Goal: Transaction & Acquisition: Download file/media

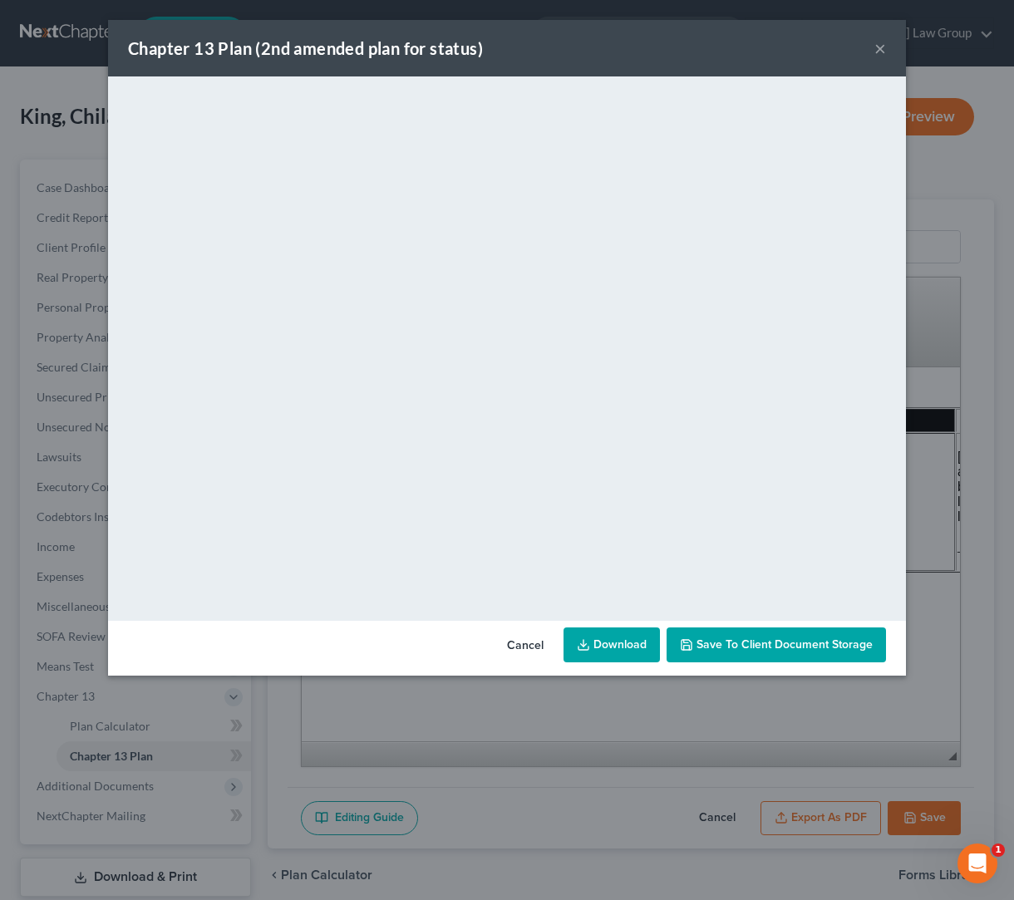
click at [877, 50] on button "×" at bounding box center [881, 48] width 12 height 20
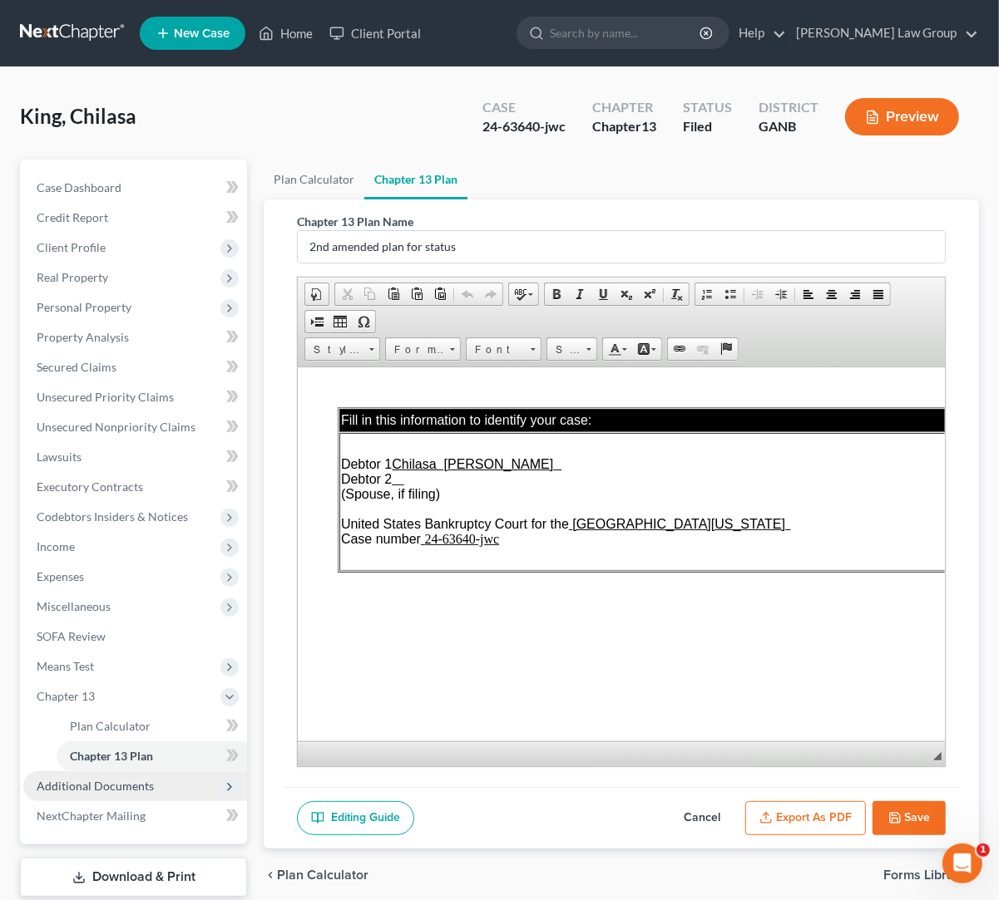
click at [129, 791] on span "Additional Documents" at bounding box center [95, 786] width 117 height 14
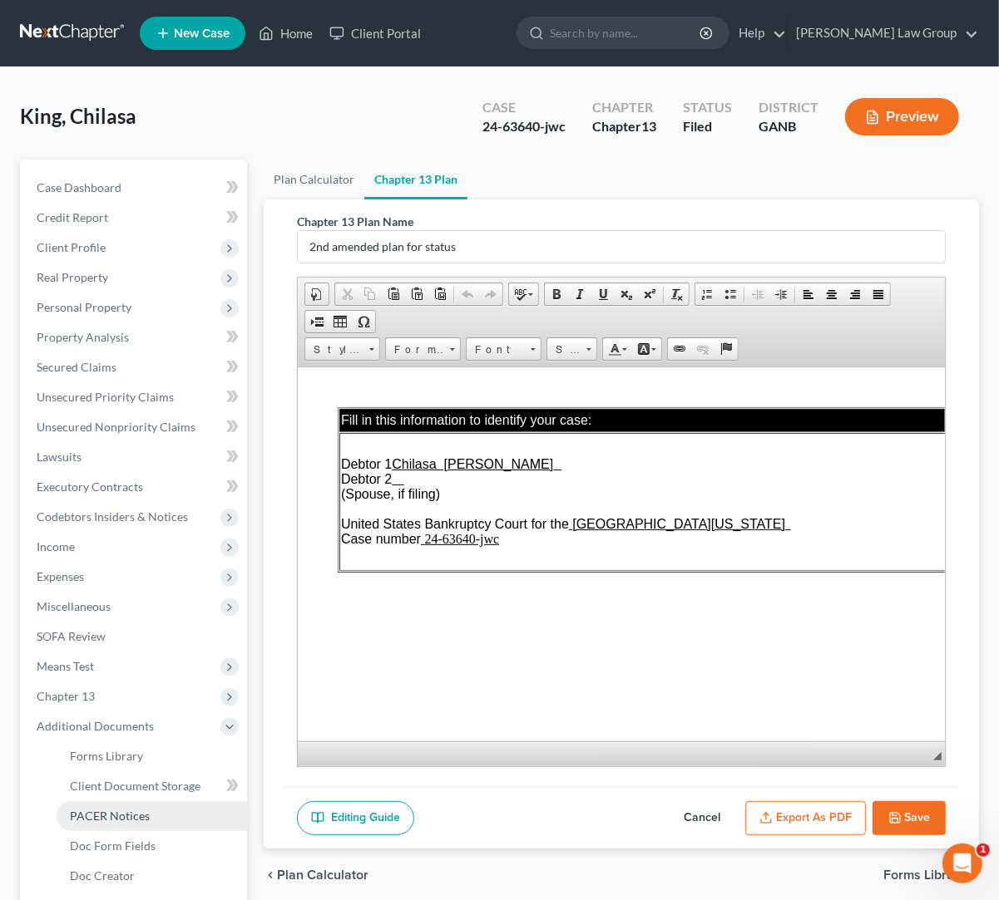
click at [163, 817] on link "PACER Notices" at bounding box center [152, 817] width 190 height 30
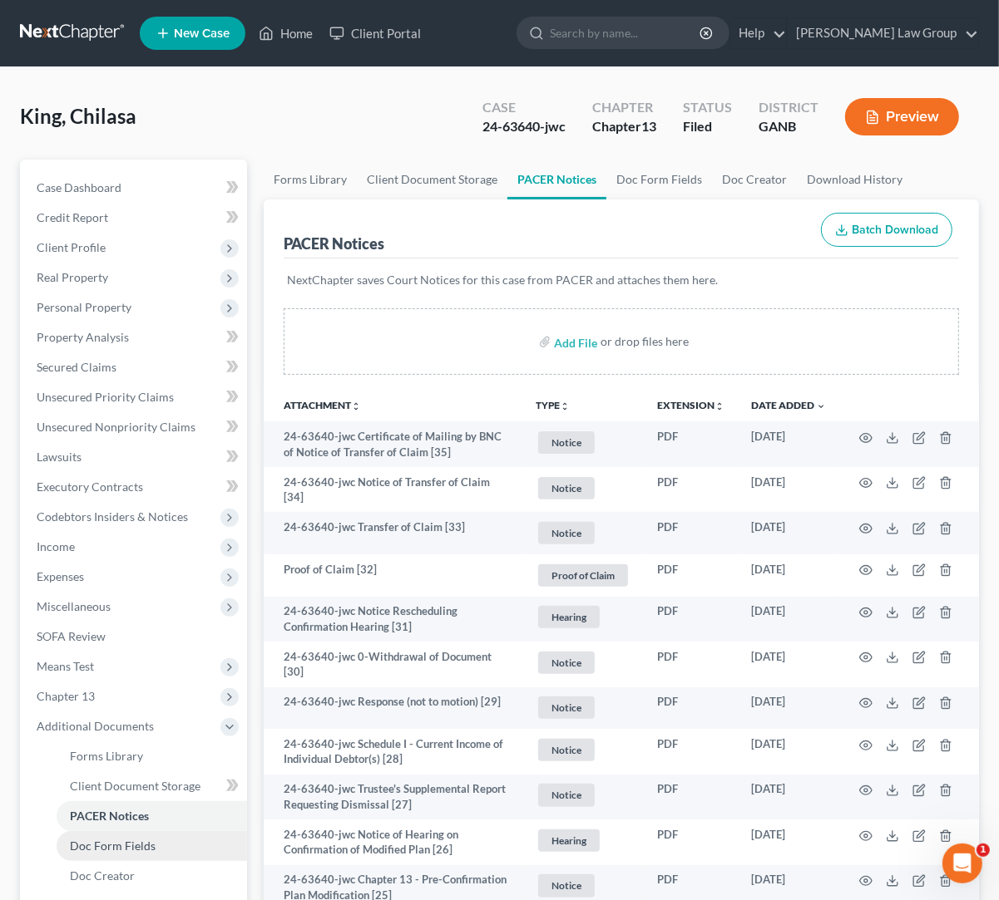
scroll to position [14, 0]
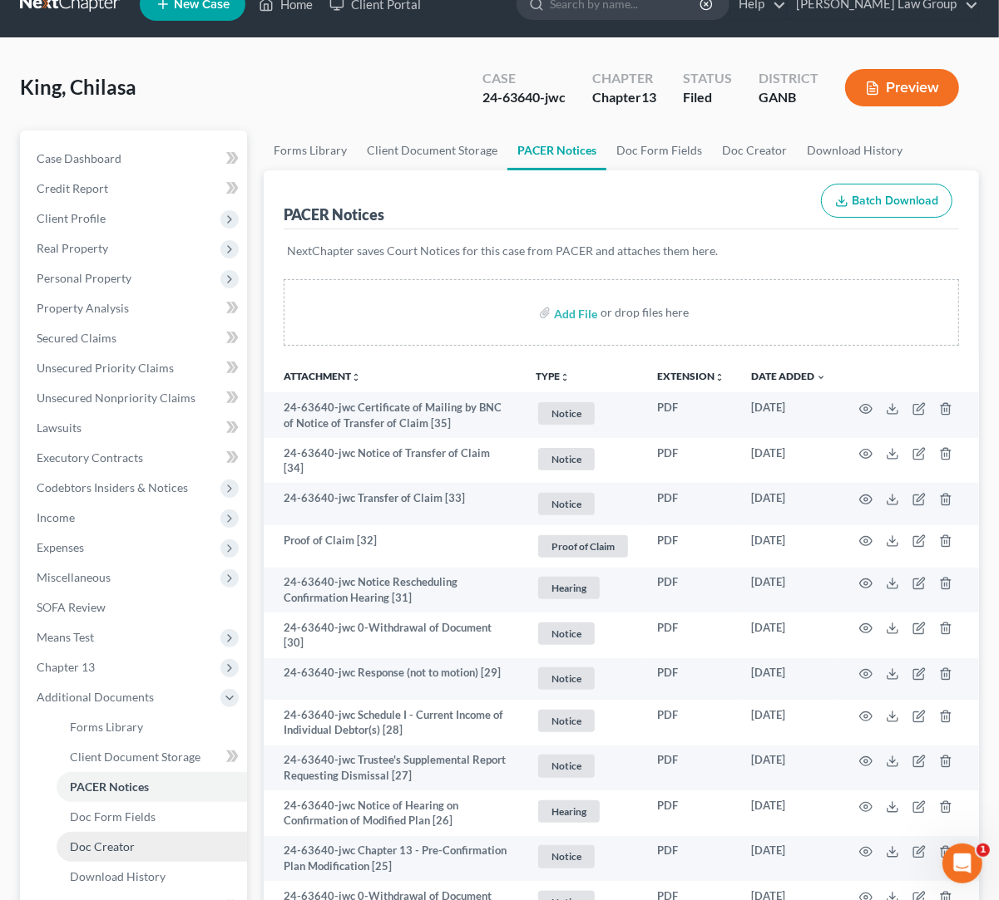
click at [159, 848] on link "Doc Creator" at bounding box center [152, 847] width 190 height 30
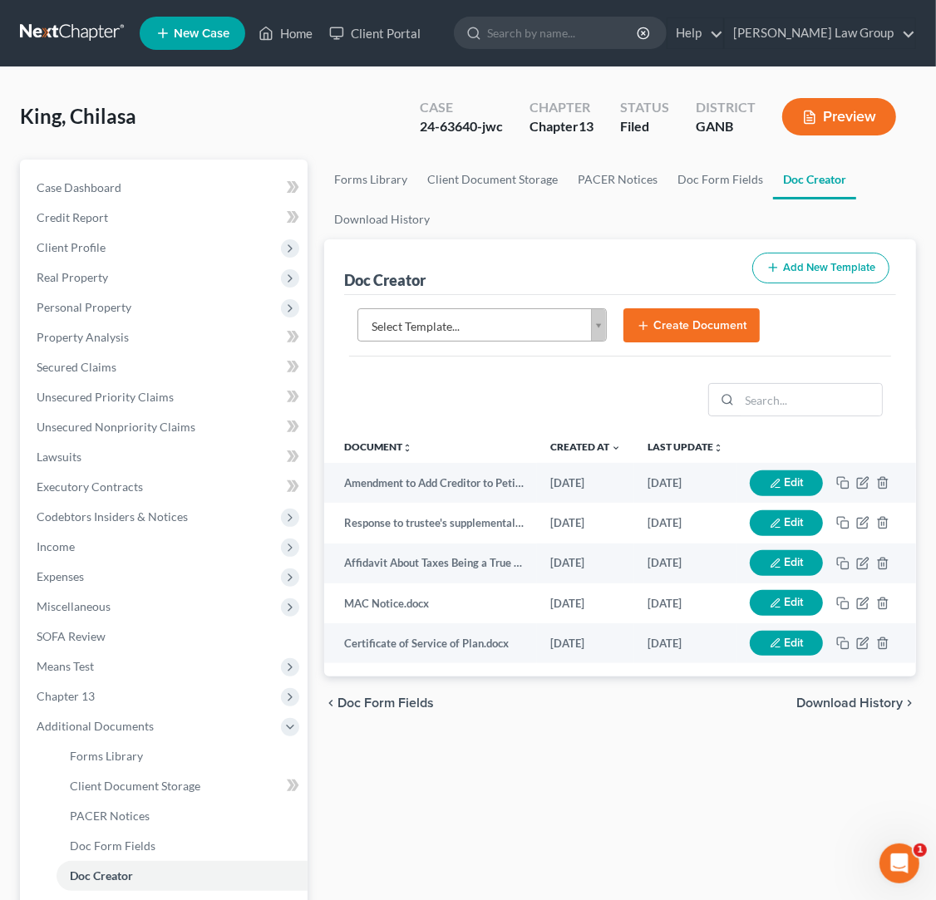
click at [320, 113] on div "King, Chilasa Upgraded Case 24-63640-jwc Chapter Chapter 13 Status Filed Distri…" at bounding box center [468, 123] width 896 height 72
click at [133, 815] on span "PACER Notices" at bounding box center [110, 816] width 80 height 14
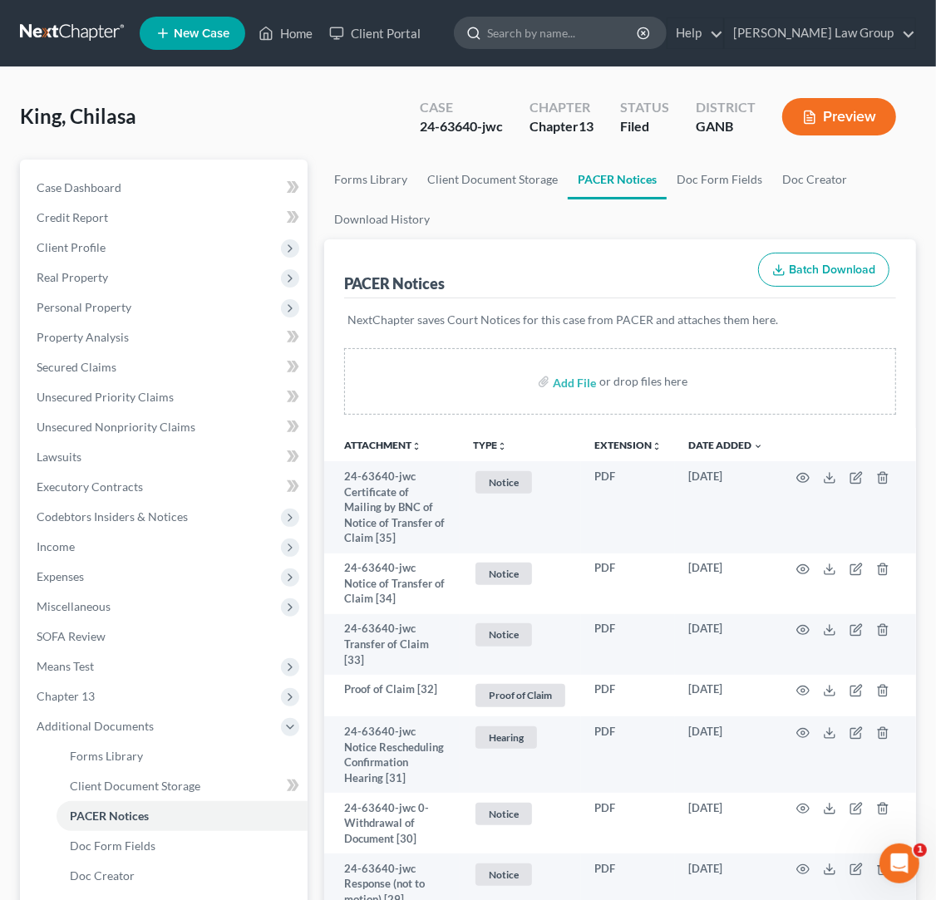
click at [572, 37] on input "search" at bounding box center [563, 32] width 152 height 31
type input "s"
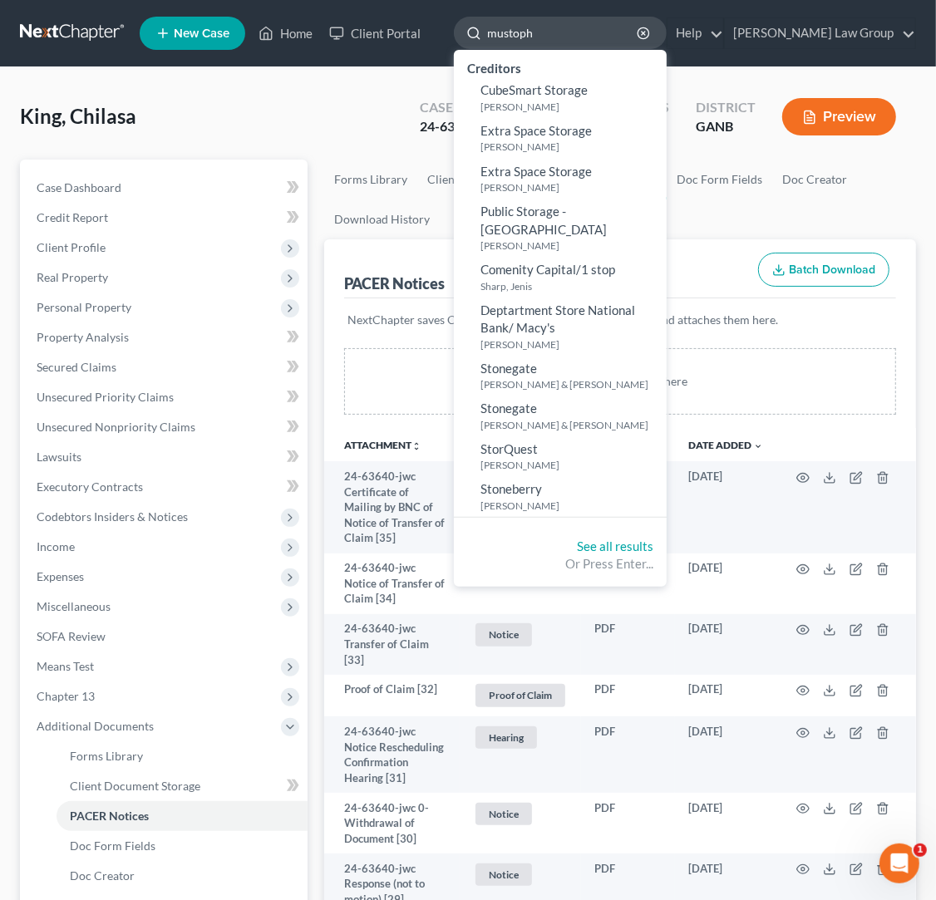
type input "mustopha"
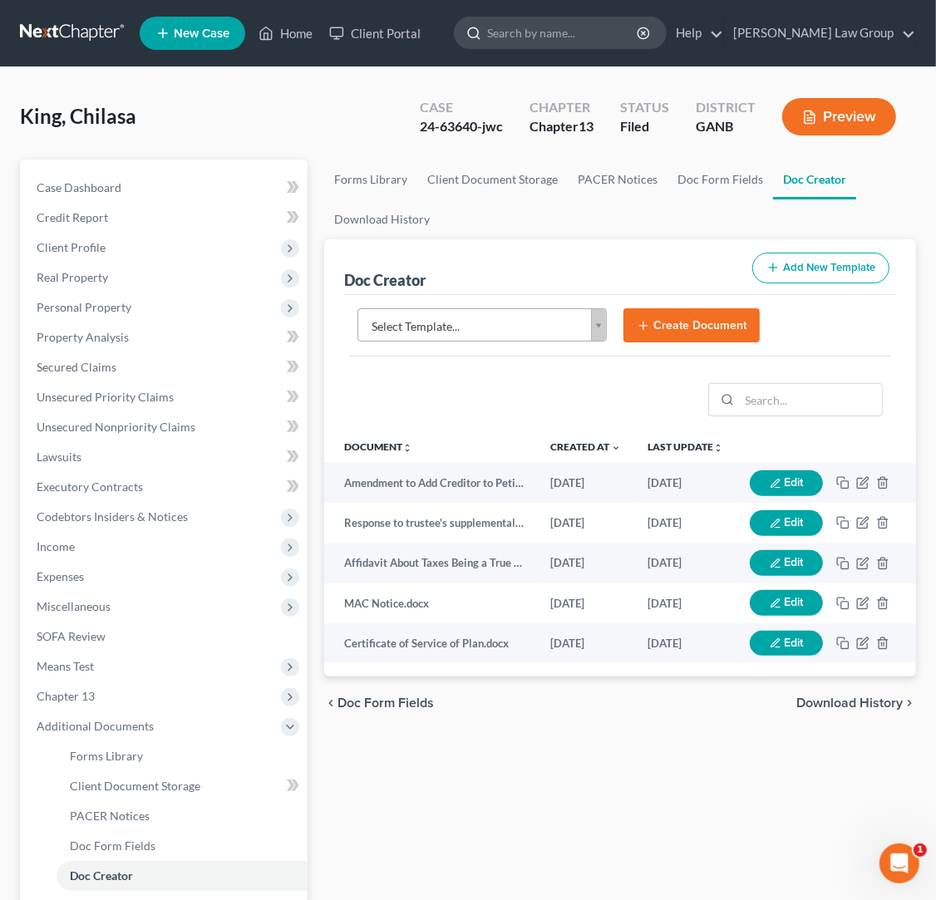
click at [629, 32] on input "search" at bounding box center [563, 32] width 152 height 31
type input "[PERSON_NAME]"
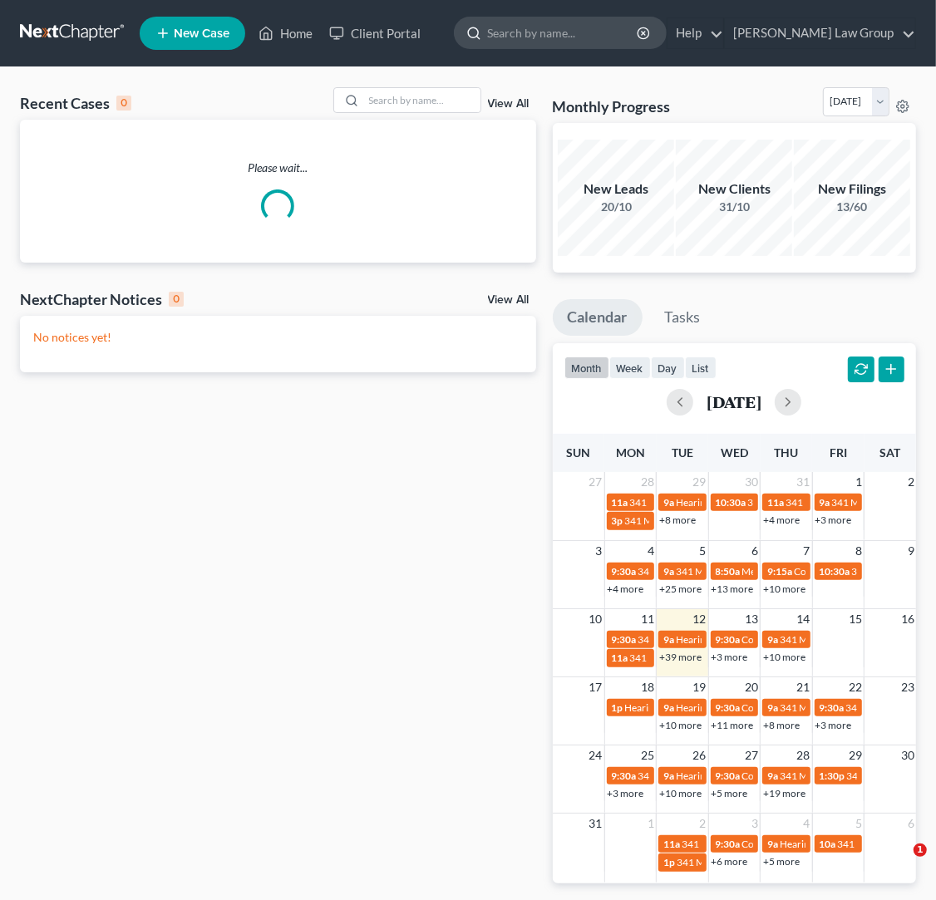
click at [589, 37] on input "search" at bounding box center [563, 32] width 152 height 31
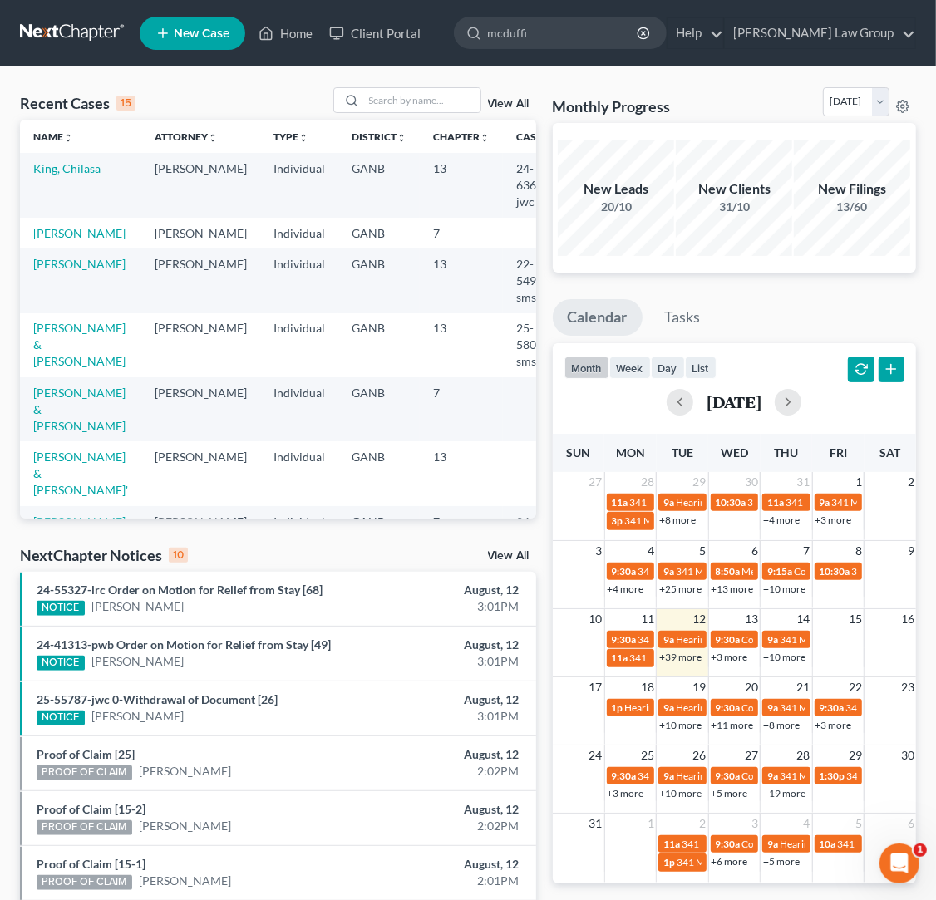
type input "[PERSON_NAME]"
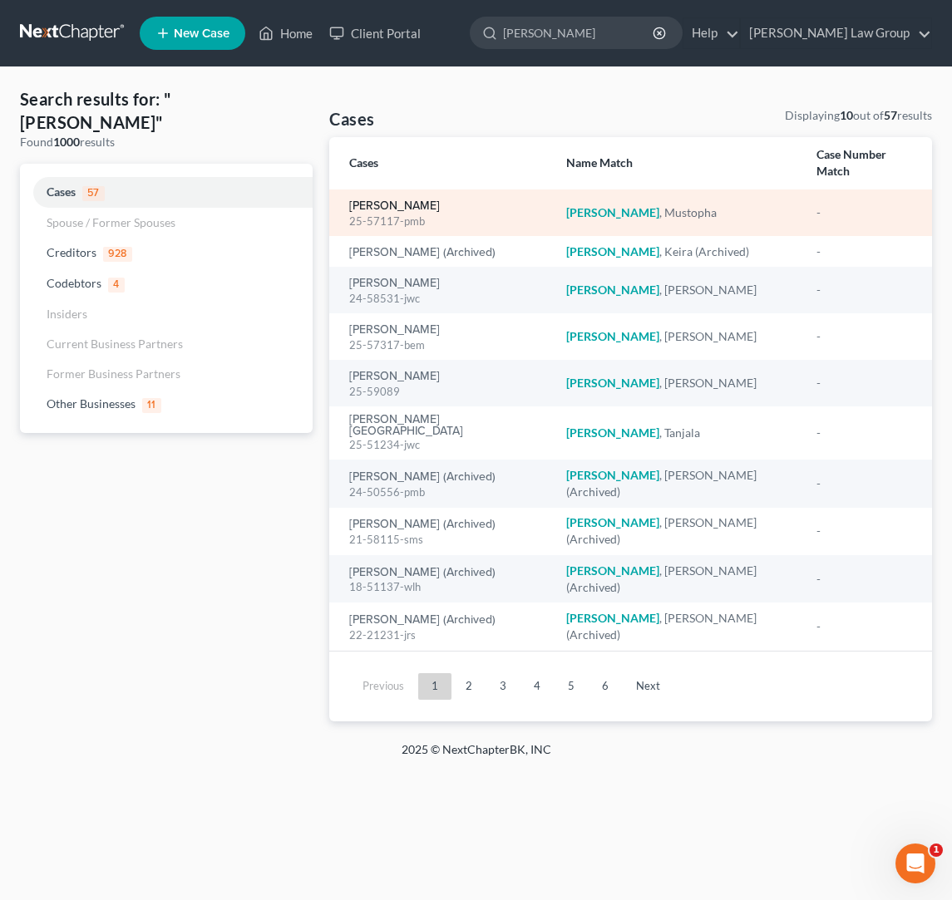
click at [440, 200] on link "Mcduffie, Mustopha" at bounding box center [394, 206] width 91 height 12
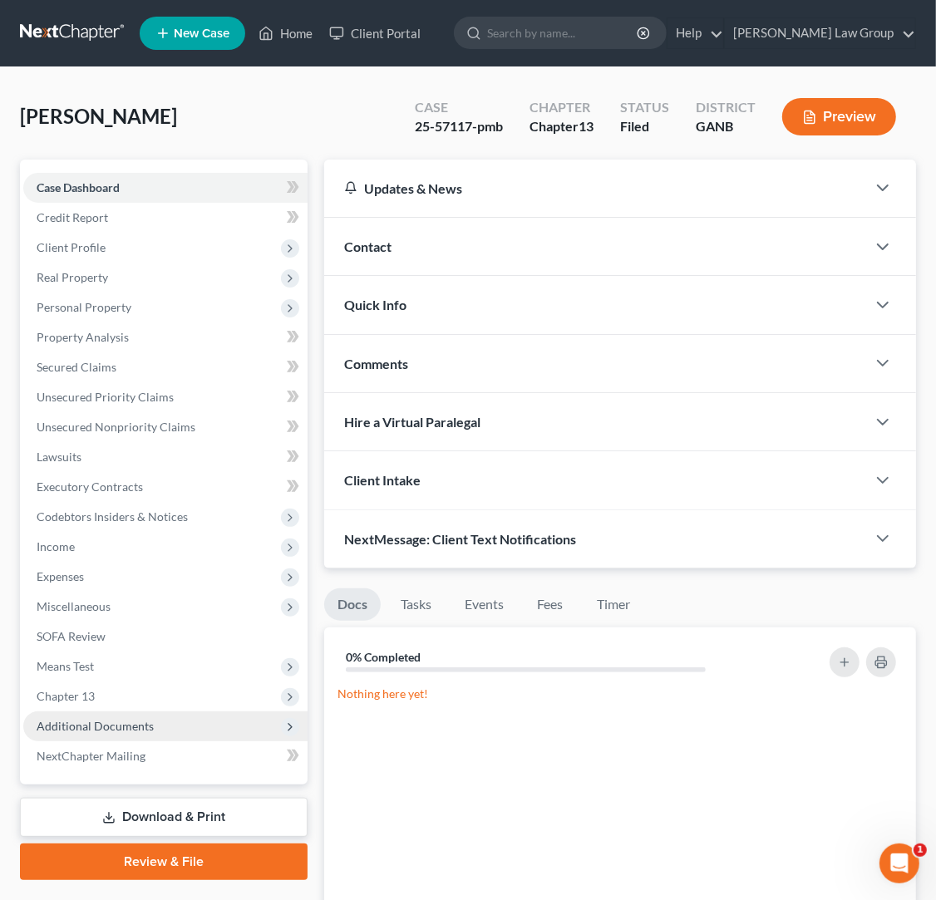
click at [126, 735] on span "Additional Documents" at bounding box center [165, 727] width 284 height 30
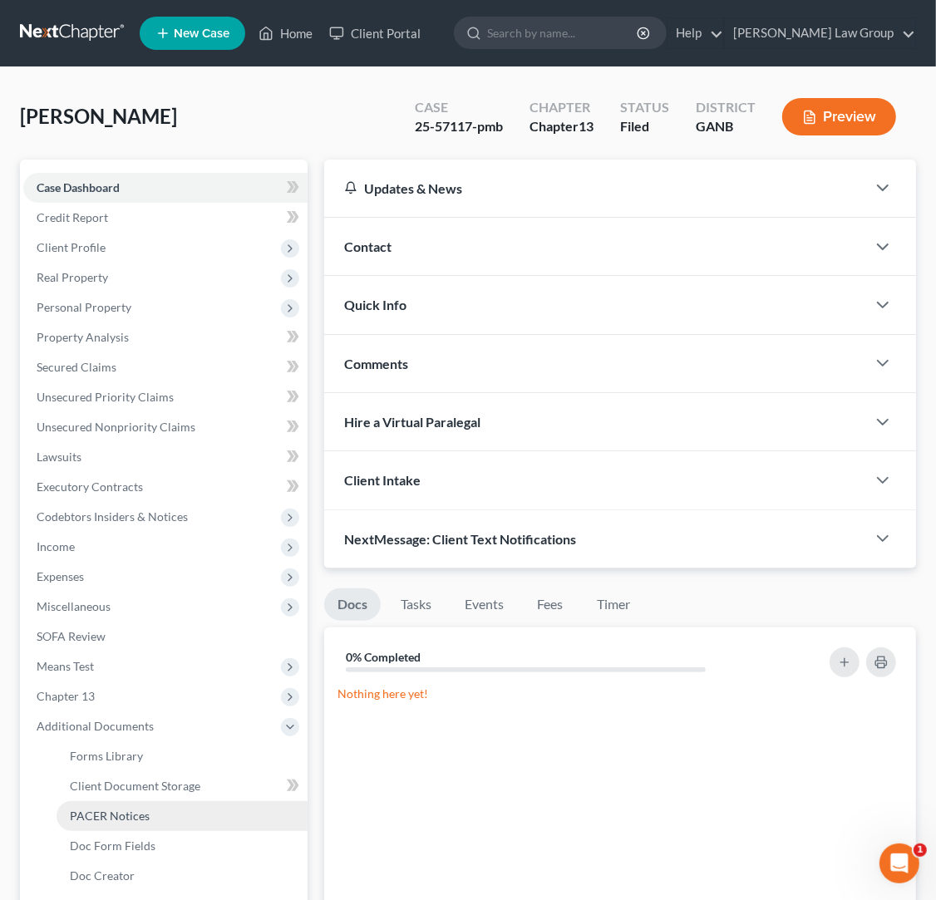
click at [138, 815] on span "PACER Notices" at bounding box center [110, 816] width 80 height 14
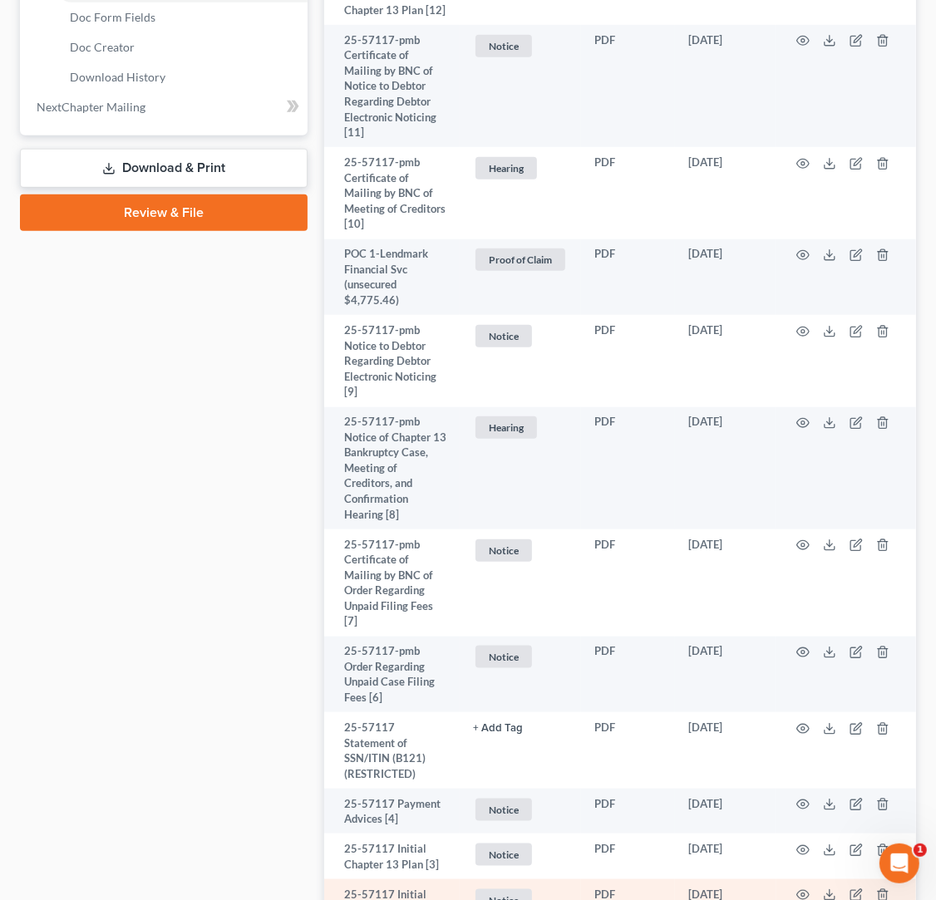
scroll to position [1060, 0]
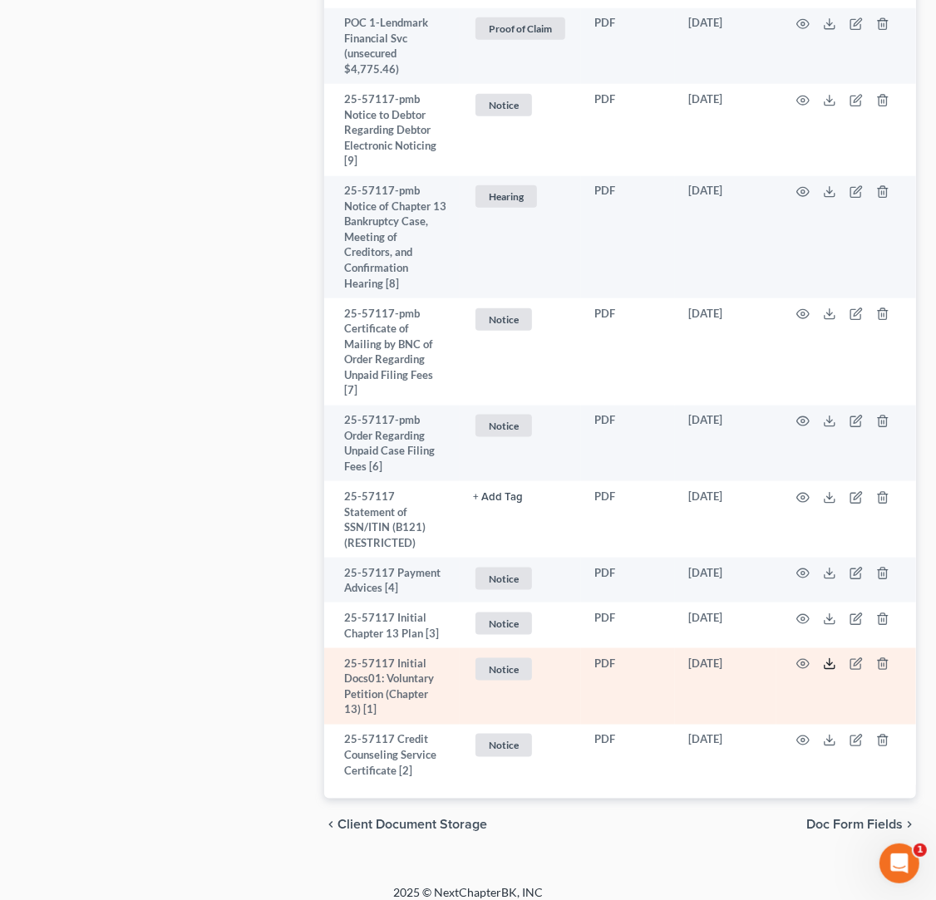
click at [834, 658] on icon at bounding box center [829, 664] width 13 height 13
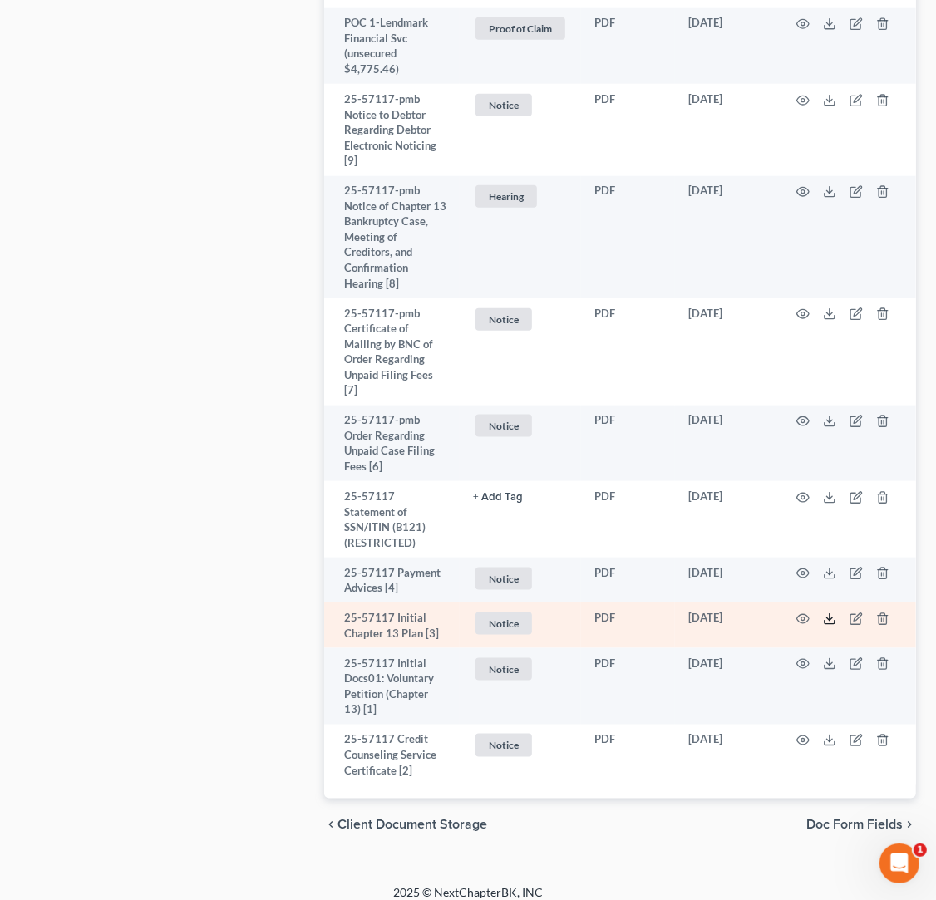
click at [830, 613] on icon at bounding box center [829, 619] width 13 height 13
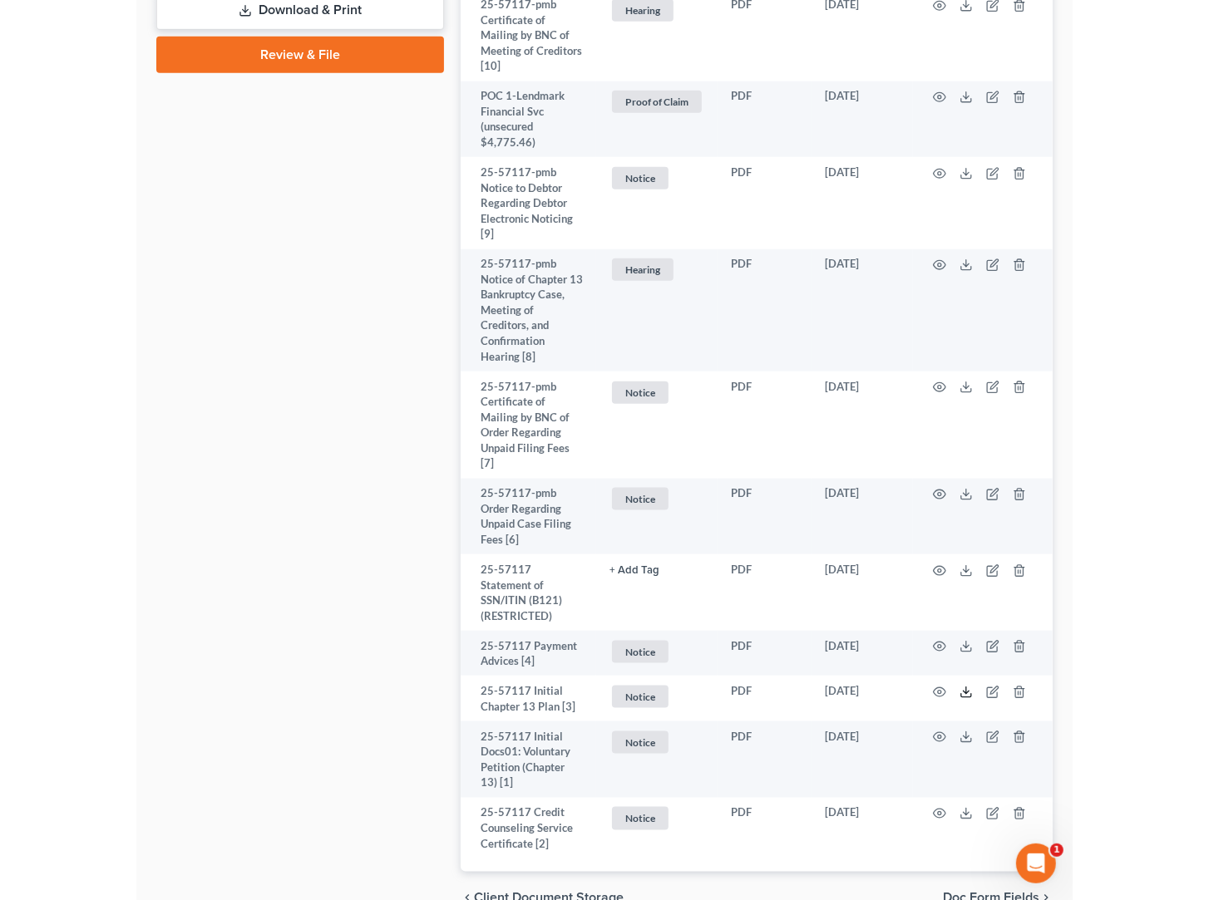
scroll to position [382, 0]
